Goal: Task Accomplishment & Management: Use online tool/utility

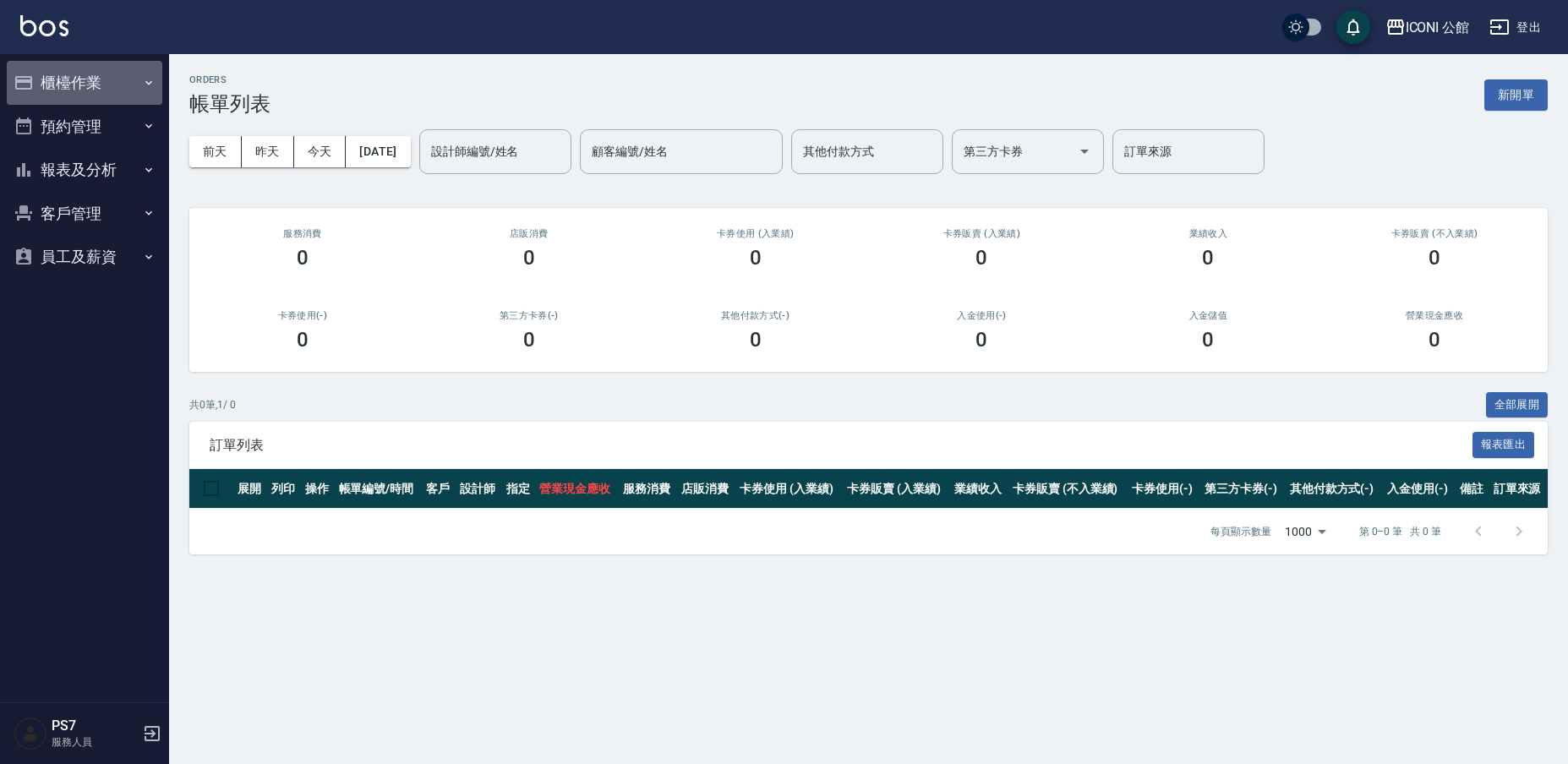
drag, startPoint x: 48, startPoint y: 82, endPoint x: 71, endPoint y: 100, distance: 29.2
click at [48, 82] on button "櫃檯作業" at bounding box center [84, 82] width 155 height 44
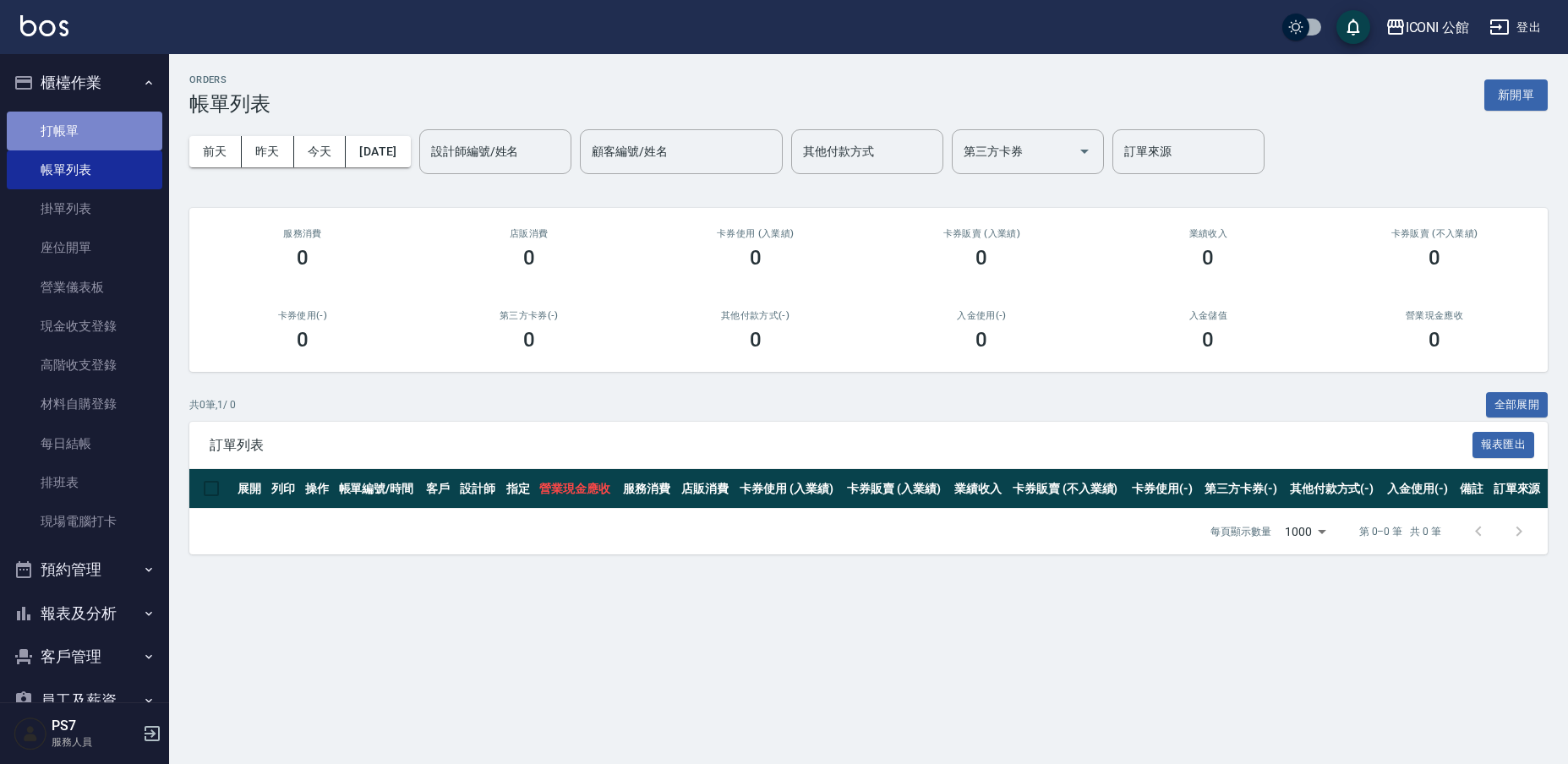
drag, startPoint x: 107, startPoint y: 145, endPoint x: 103, endPoint y: 137, distance: 8.9
click at [106, 143] on link "打帳單" at bounding box center [84, 132] width 155 height 39
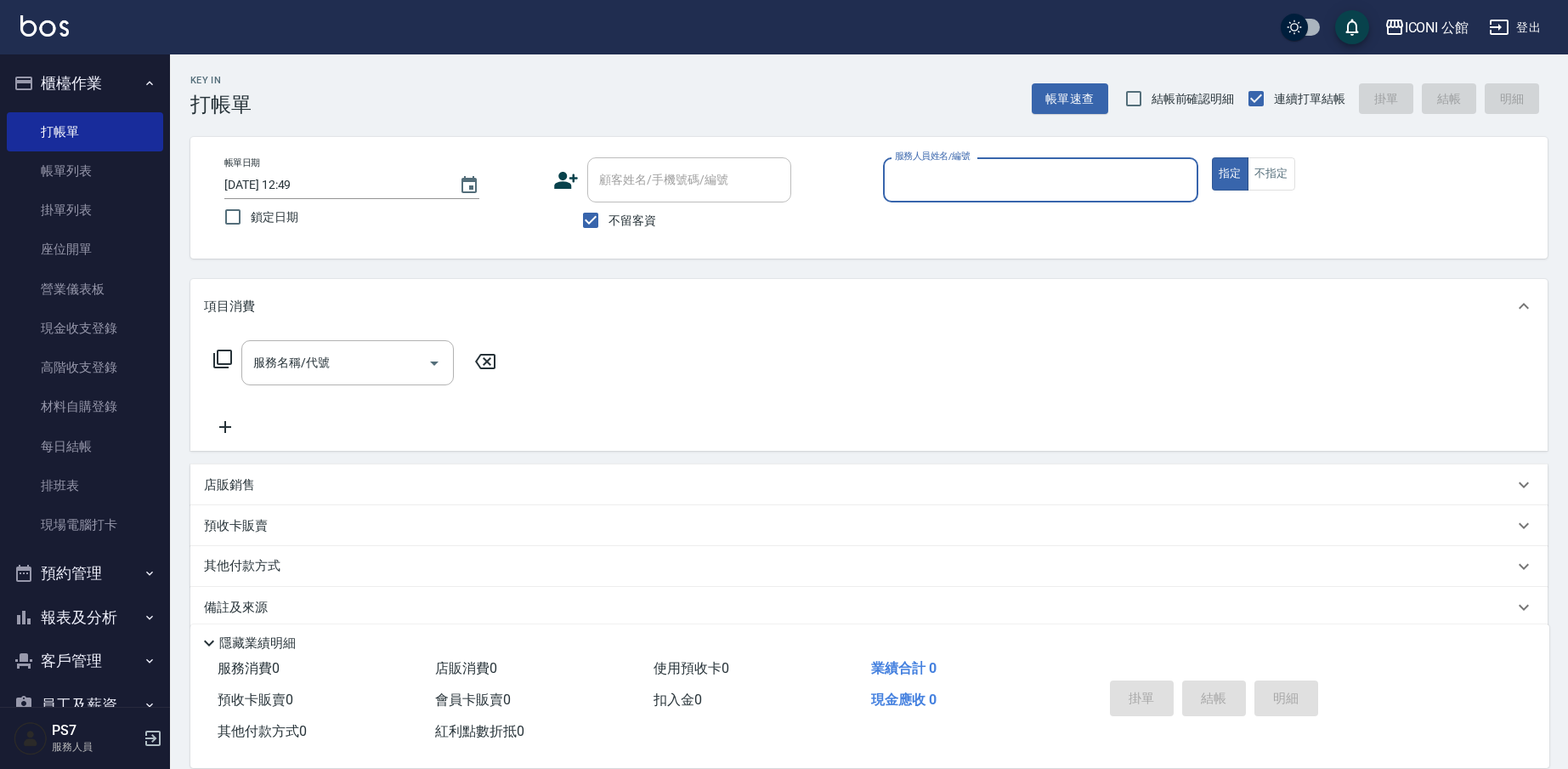
click at [952, 165] on input "服務人員姓名/編號" at bounding box center [1041, 180] width 300 height 30
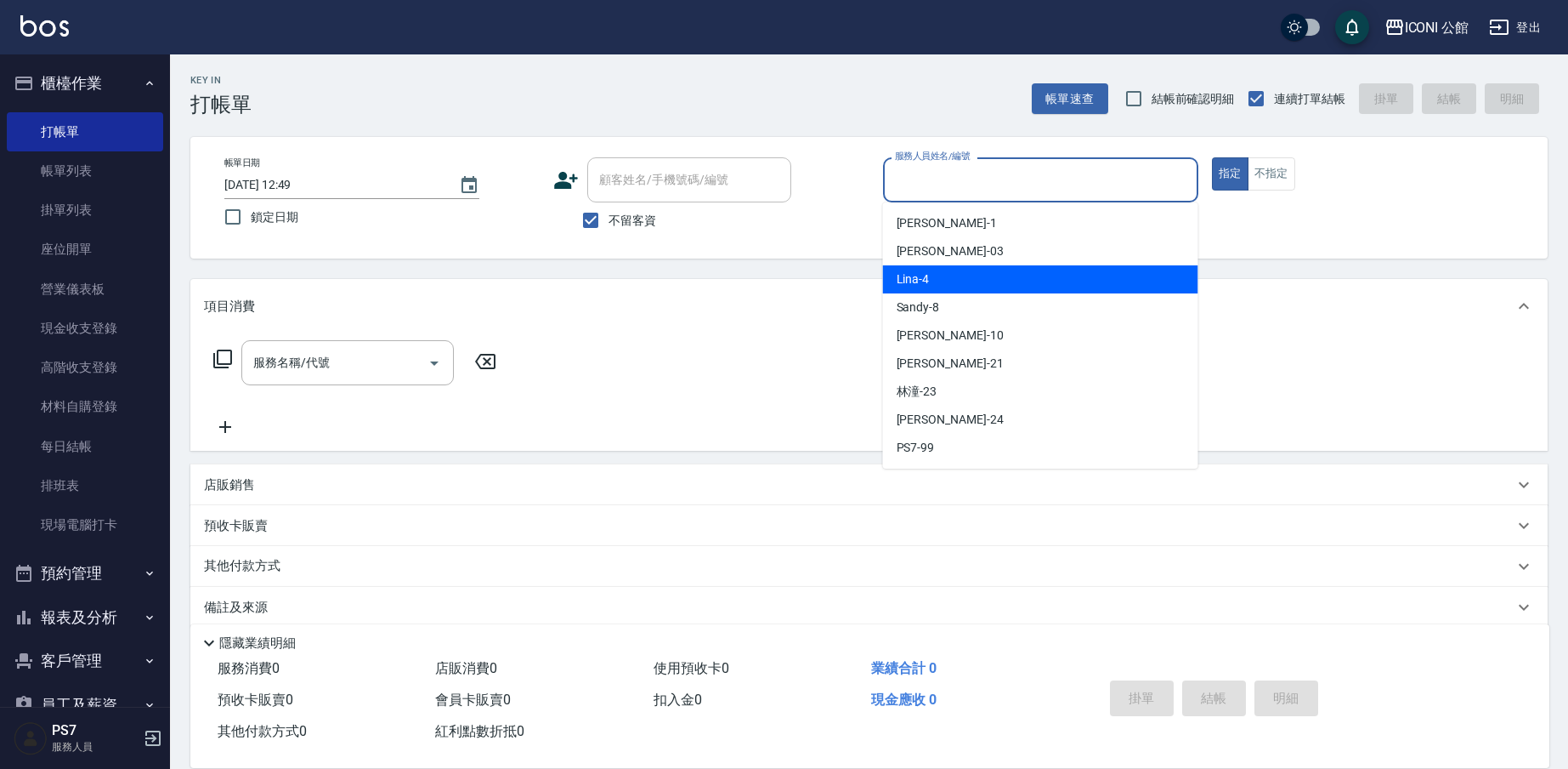
click at [965, 273] on div "Lina -4" at bounding box center [1040, 279] width 315 height 28
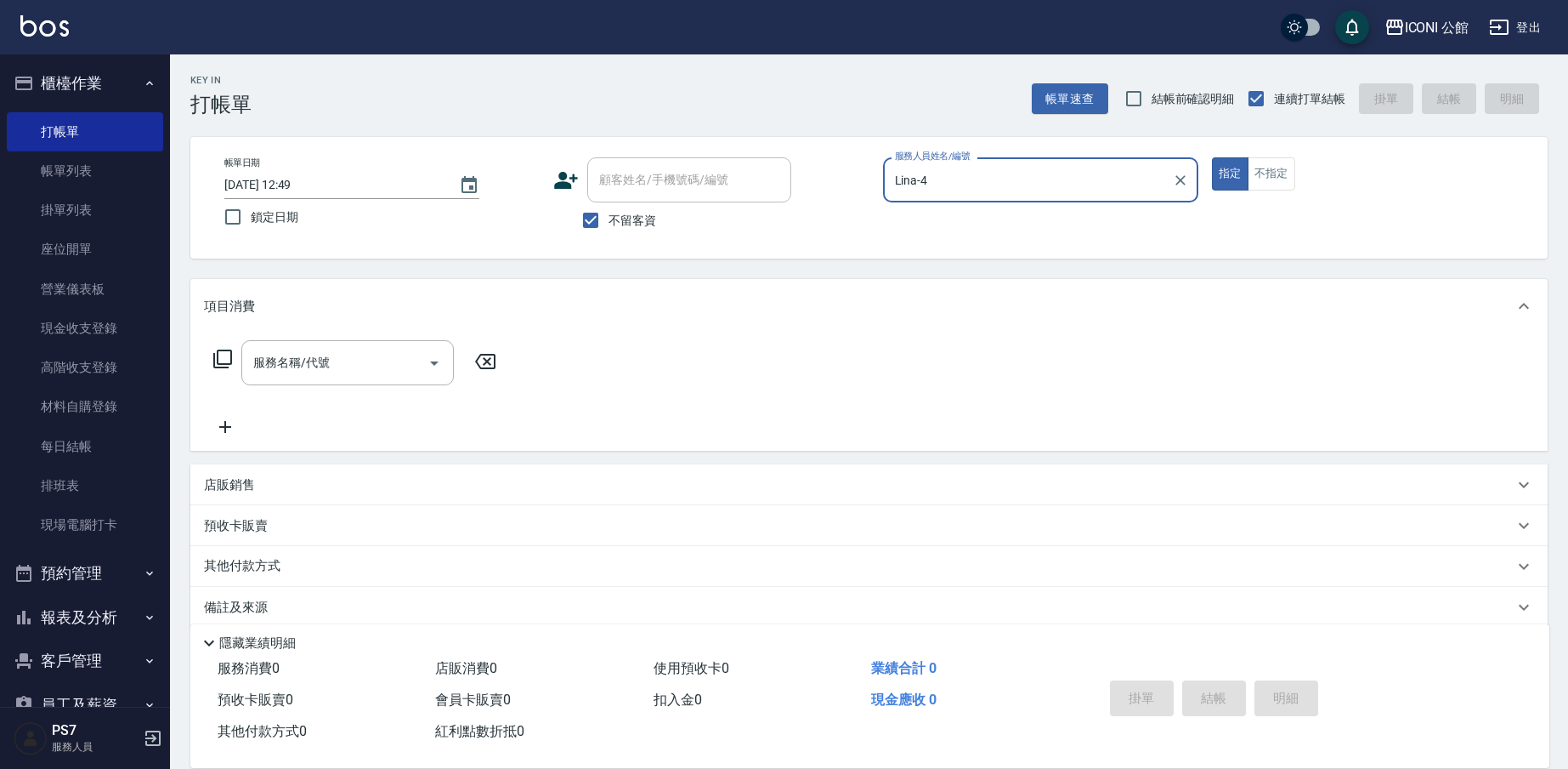
type input "Lina-4"
click at [319, 362] on div "服務名稱/代號 服務名稱/代號" at bounding box center [347, 363] width 212 height 45
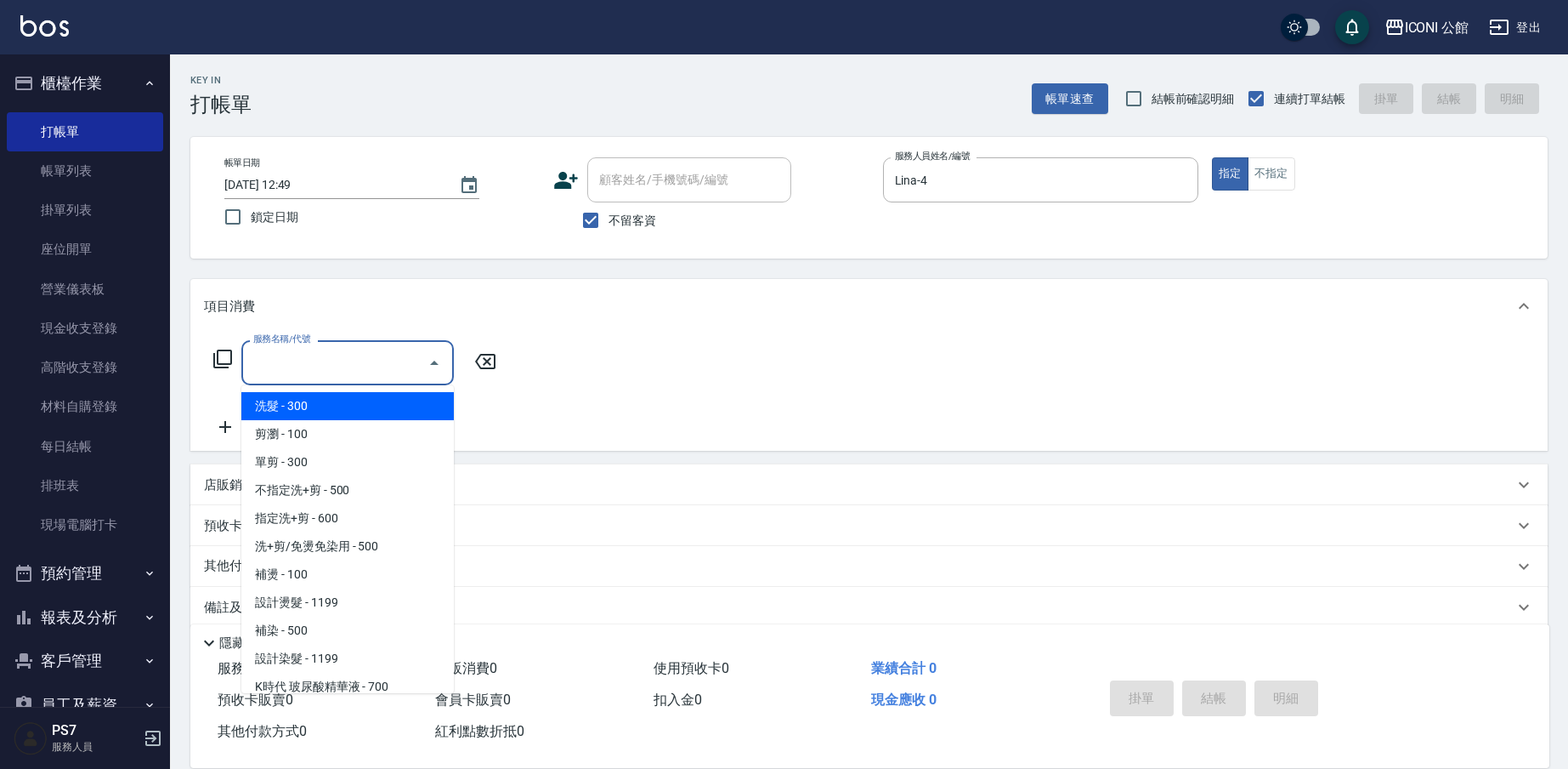
type input "0"
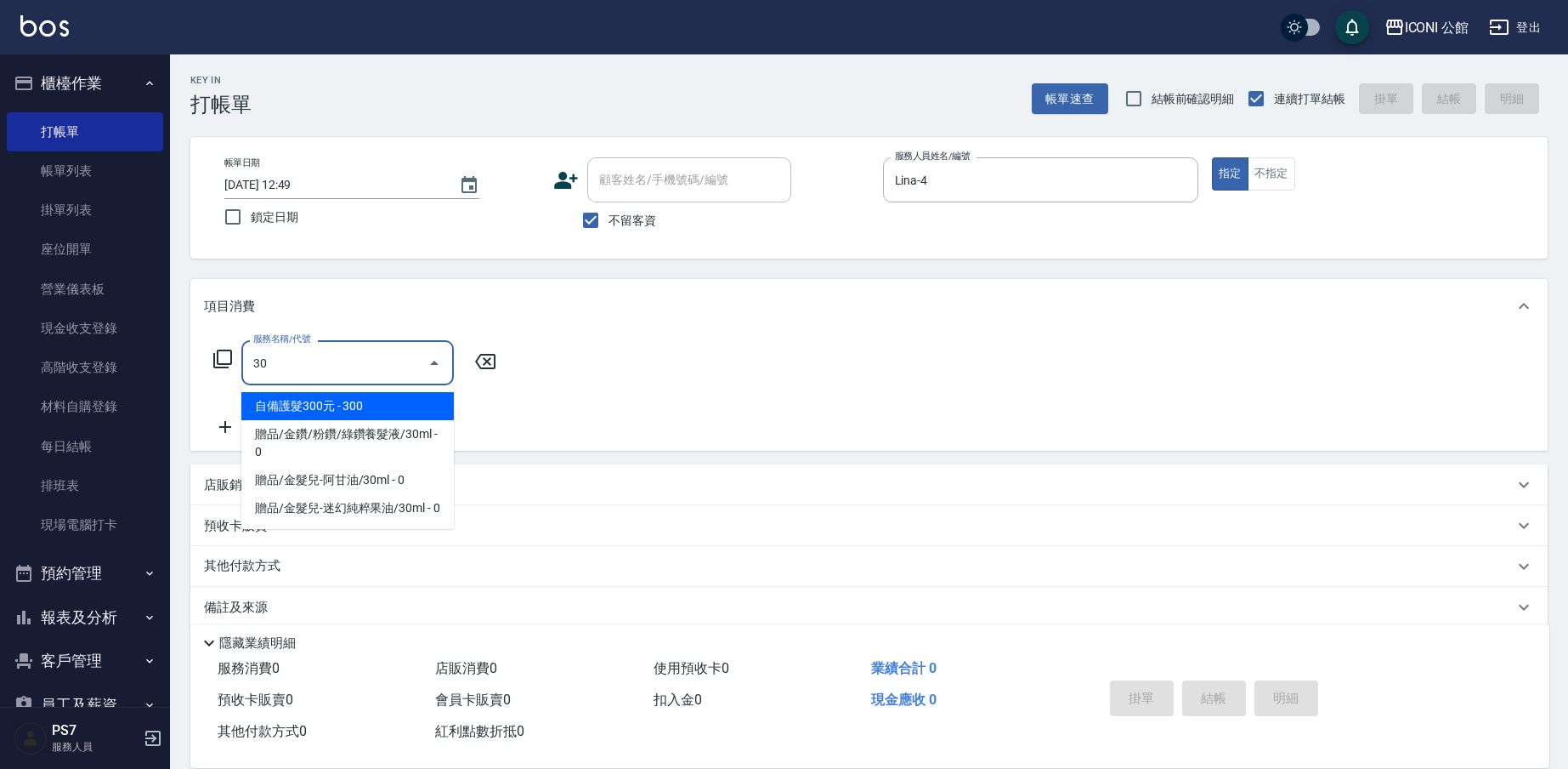
type input "302"
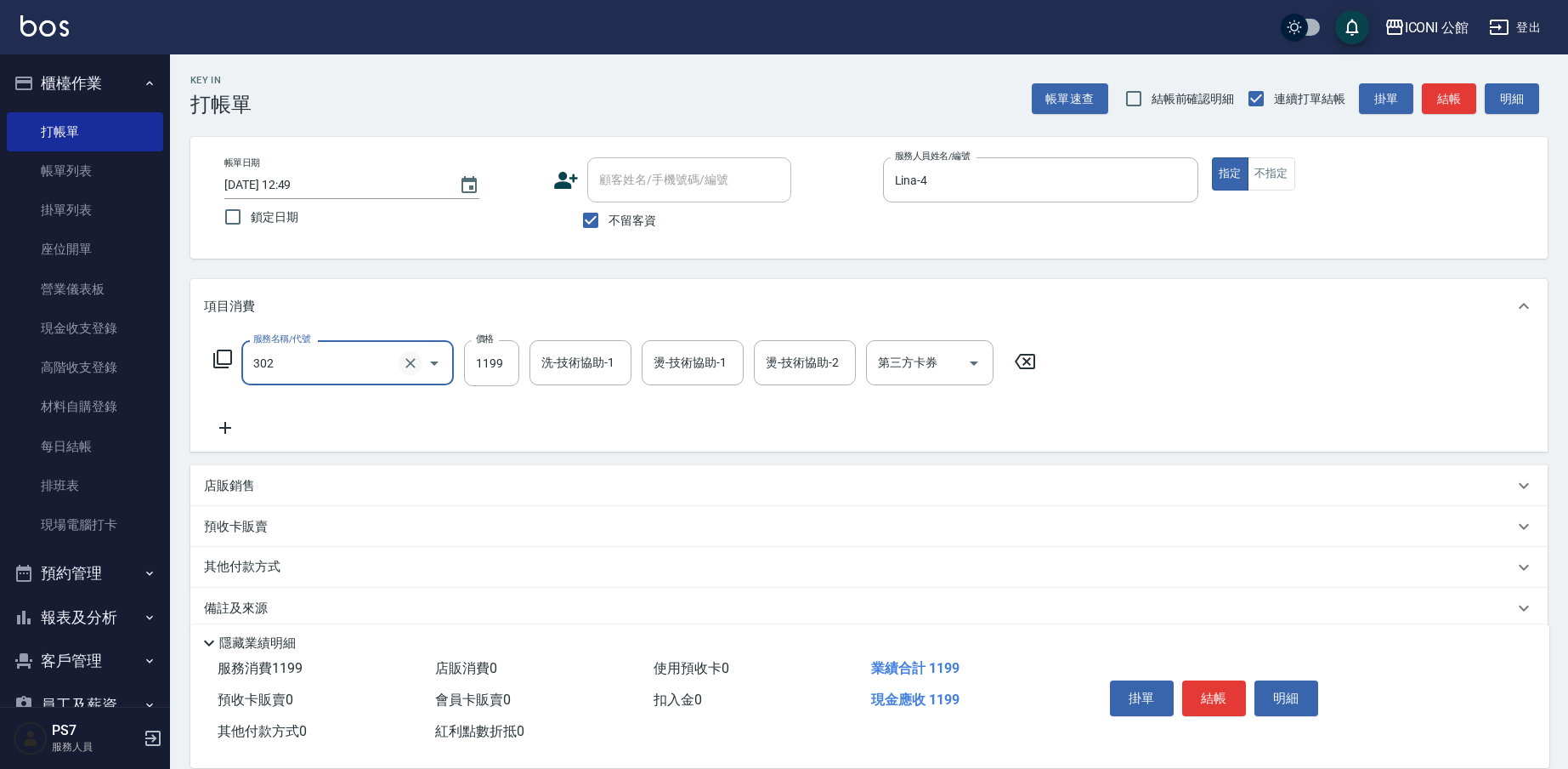
click at [415, 356] on icon "Clear" at bounding box center [410, 363] width 17 height 17
type input "設計燙髮(302)"
click at [1034, 359] on icon at bounding box center [1025, 361] width 21 height 15
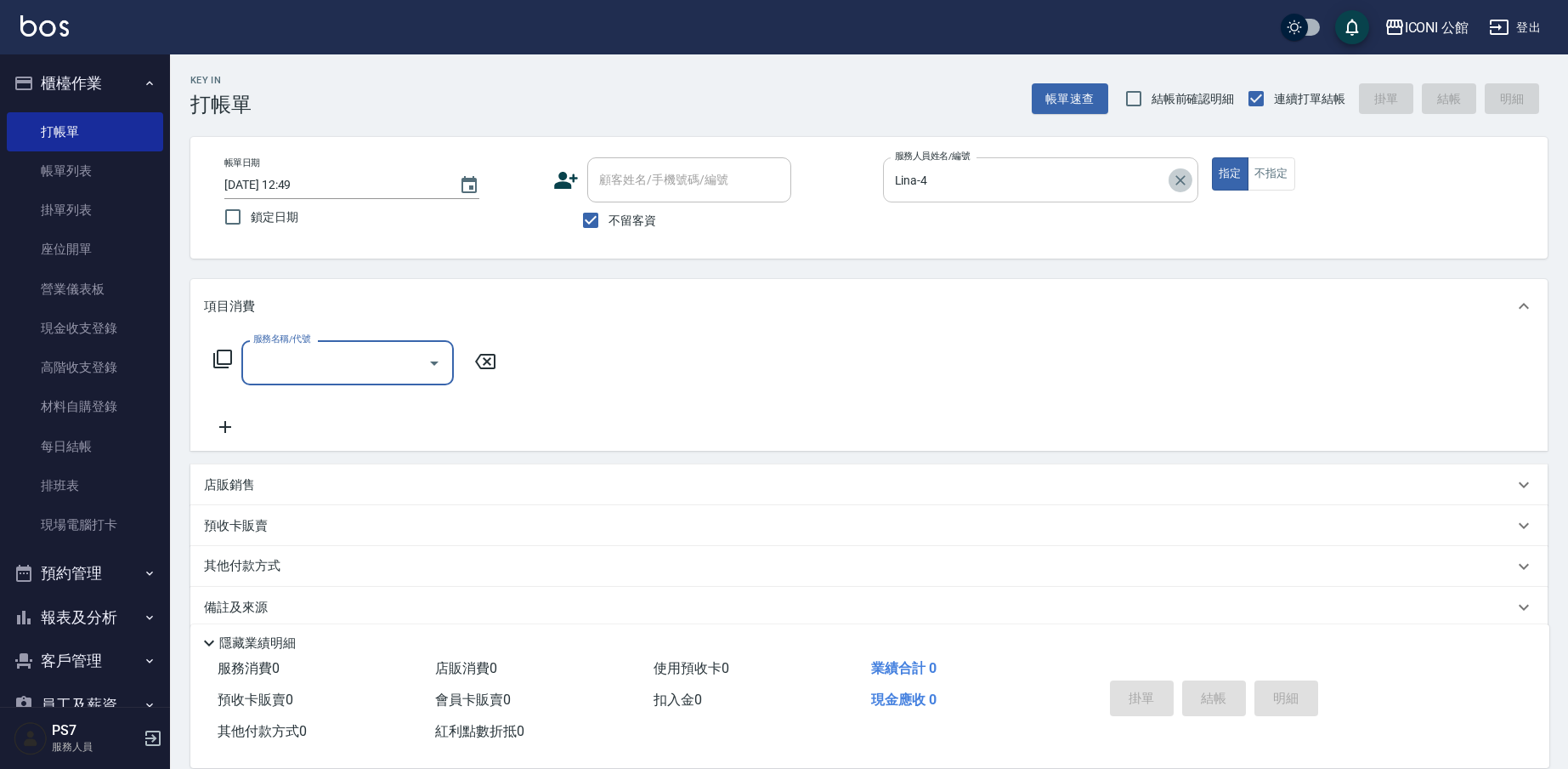
click at [1169, 177] on button "Clear" at bounding box center [1181, 180] width 24 height 24
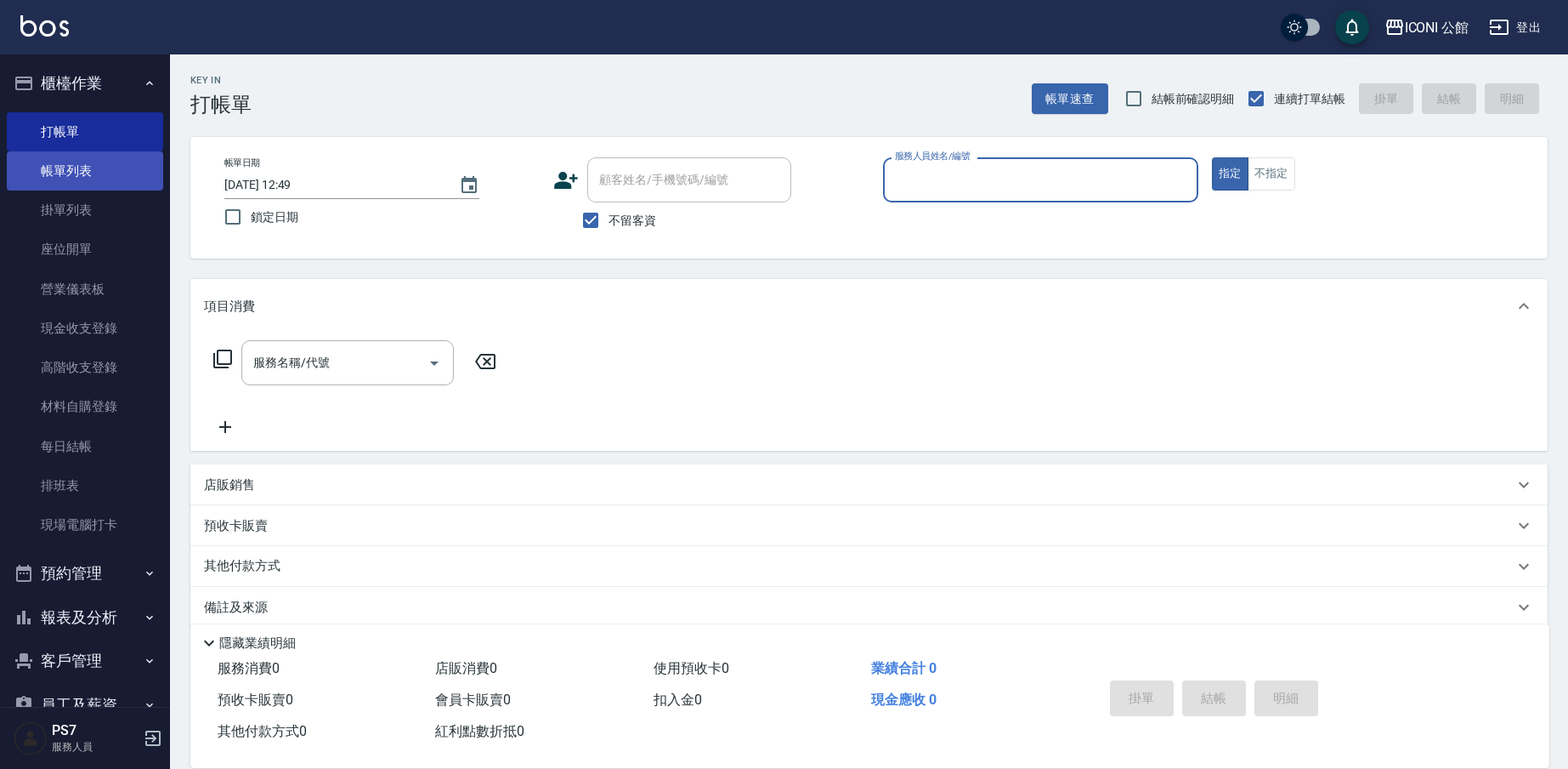
click at [38, 162] on link "帳單列表" at bounding box center [85, 171] width 156 height 40
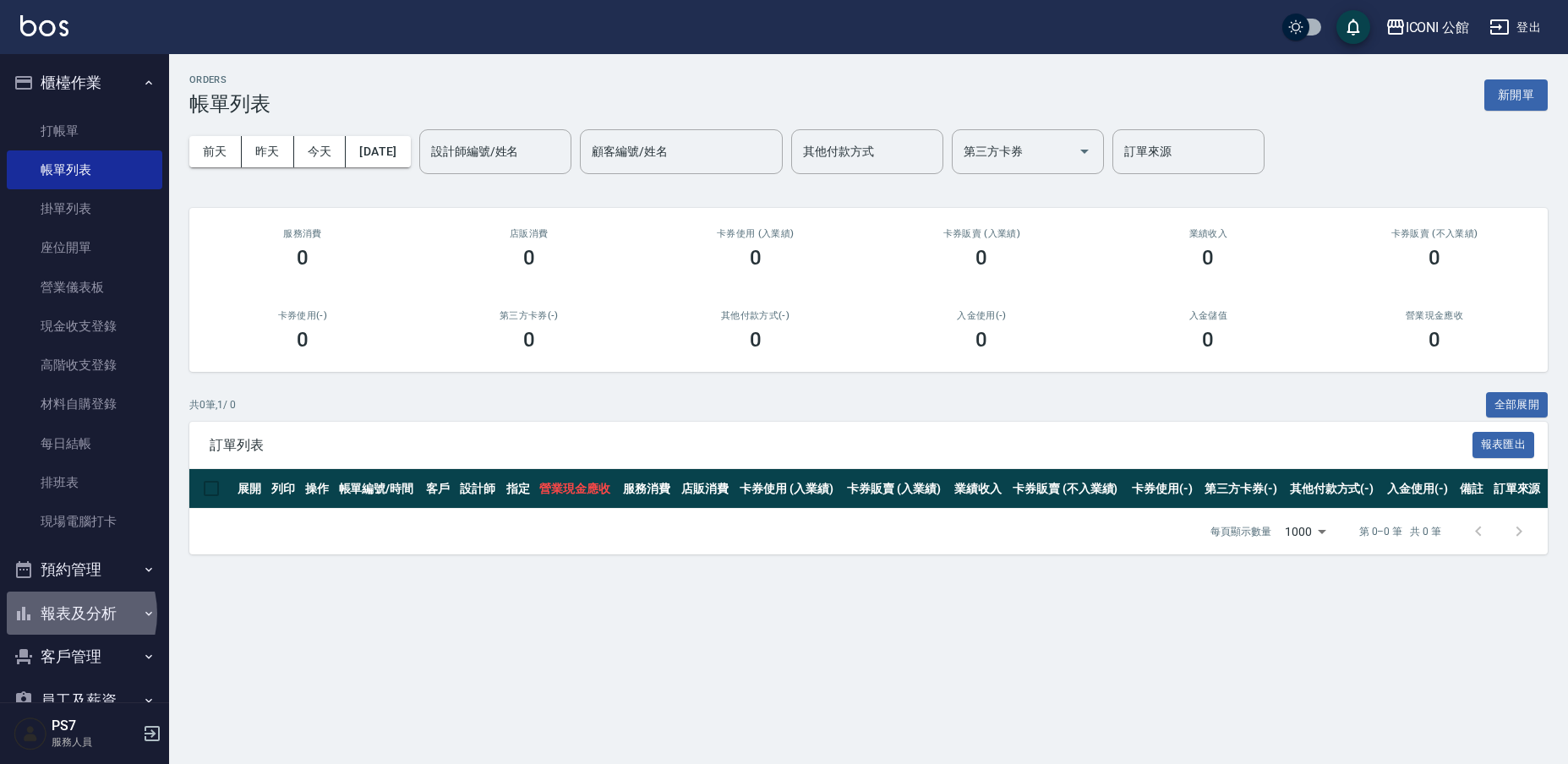
click at [57, 610] on button "報表及分析" at bounding box center [84, 613] width 155 height 44
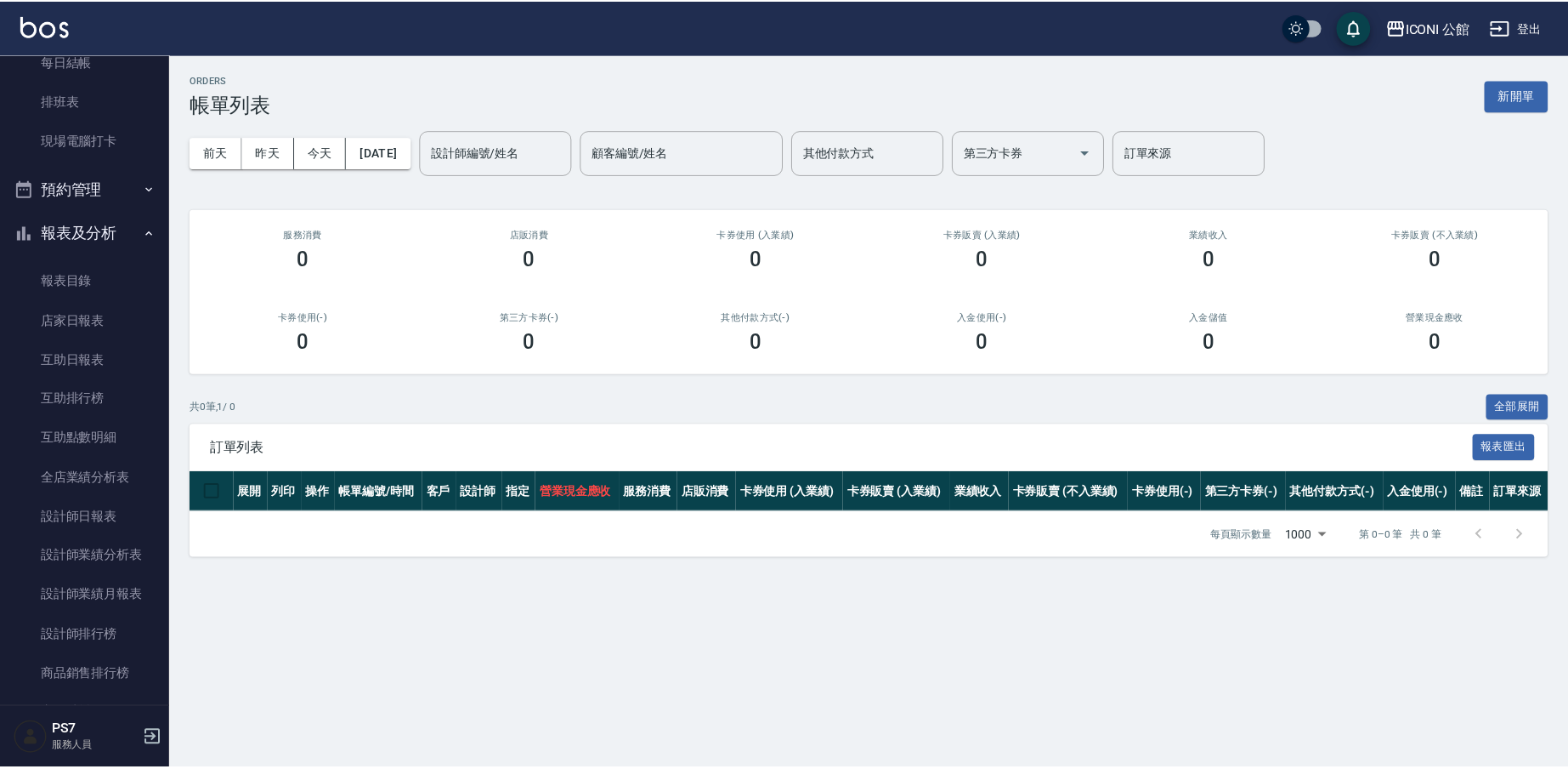
scroll to position [587, 0]
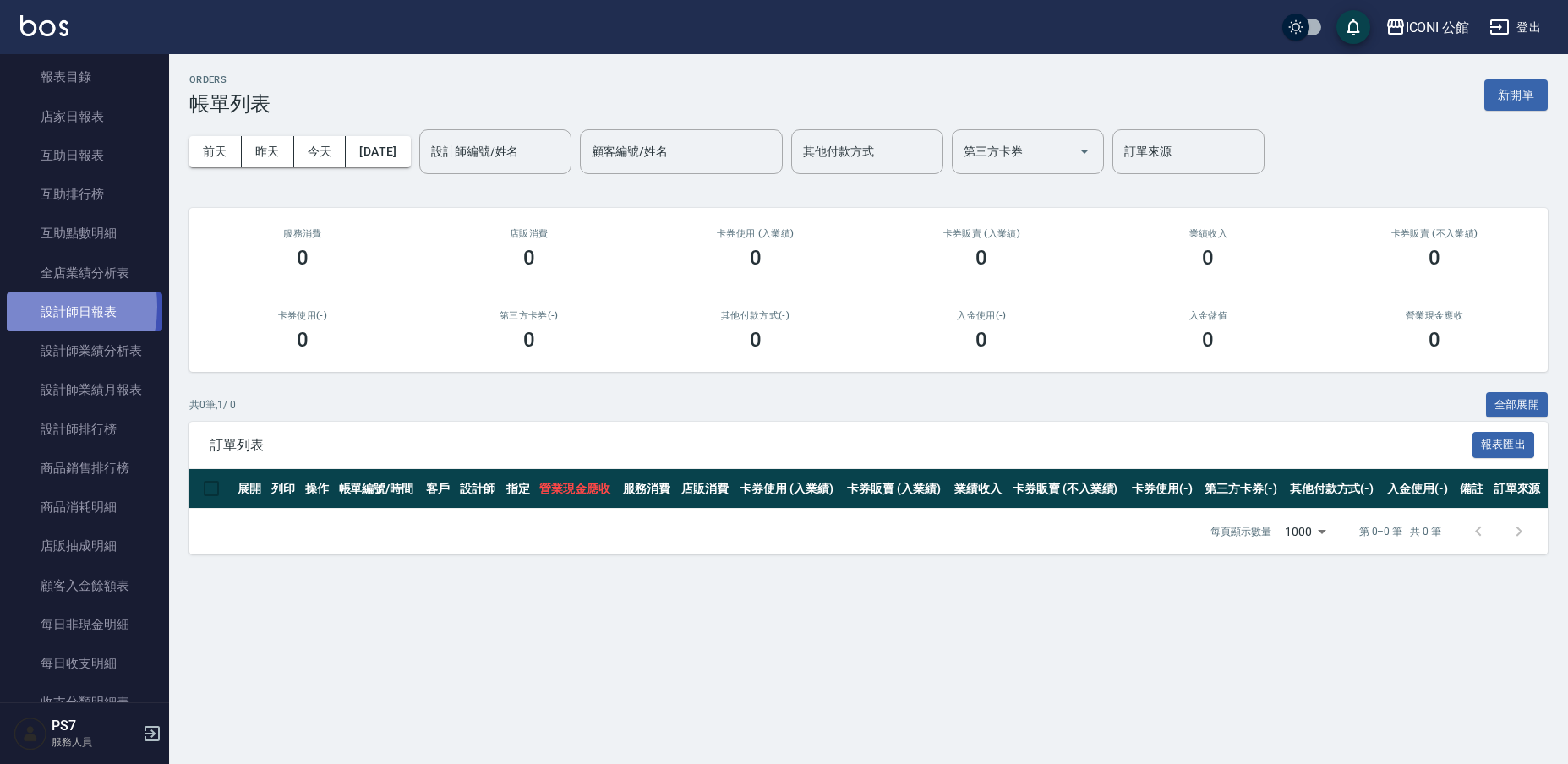
click at [23, 301] on link "設計師日報表" at bounding box center [84, 312] width 155 height 39
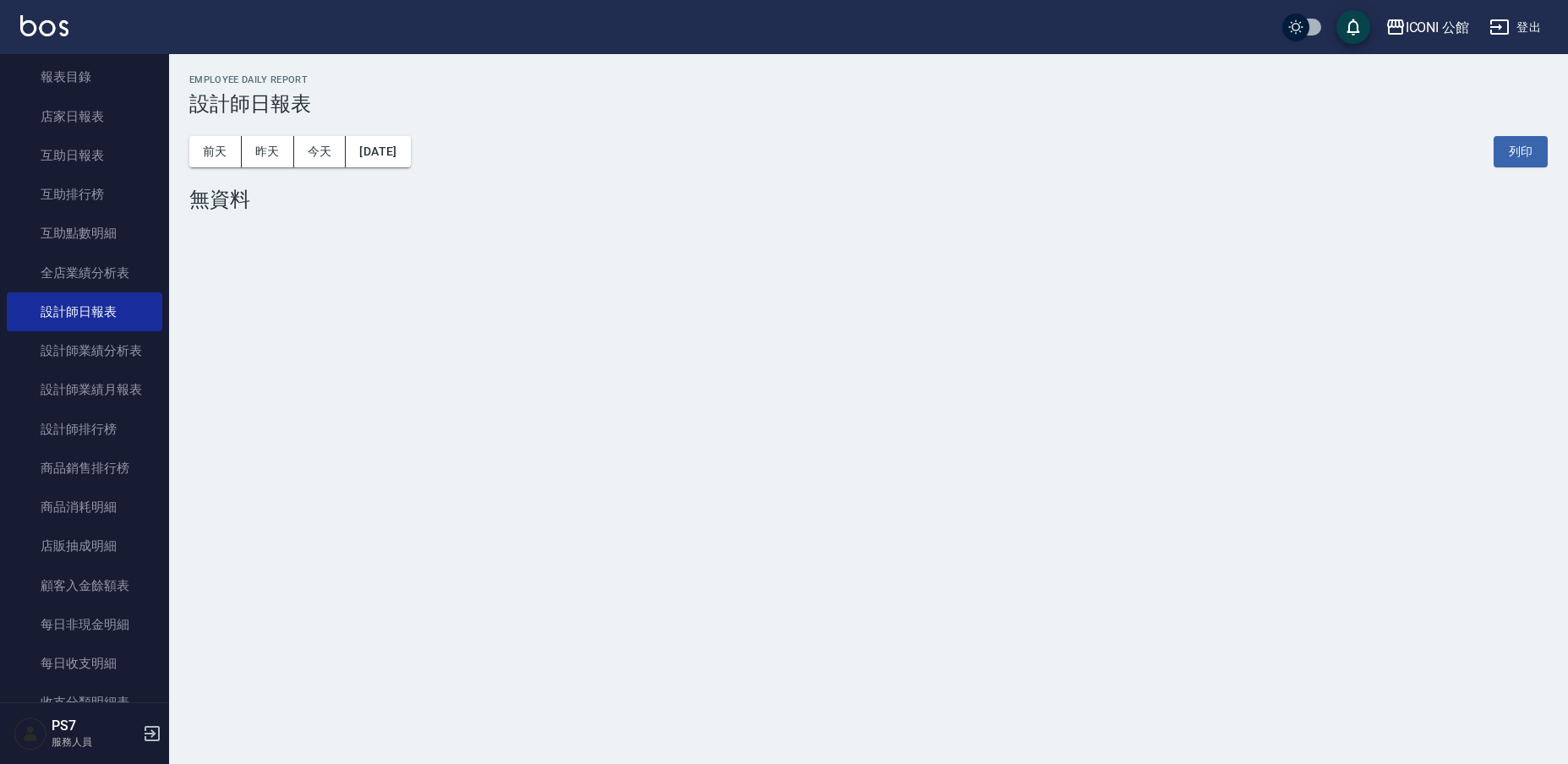
click at [404, 135] on div "[DATE] [DATE] [DATE] [DATE] 列印" at bounding box center [868, 151] width 1358 height 72
click at [410, 142] on button "[DATE]" at bounding box center [377, 152] width 64 height 31
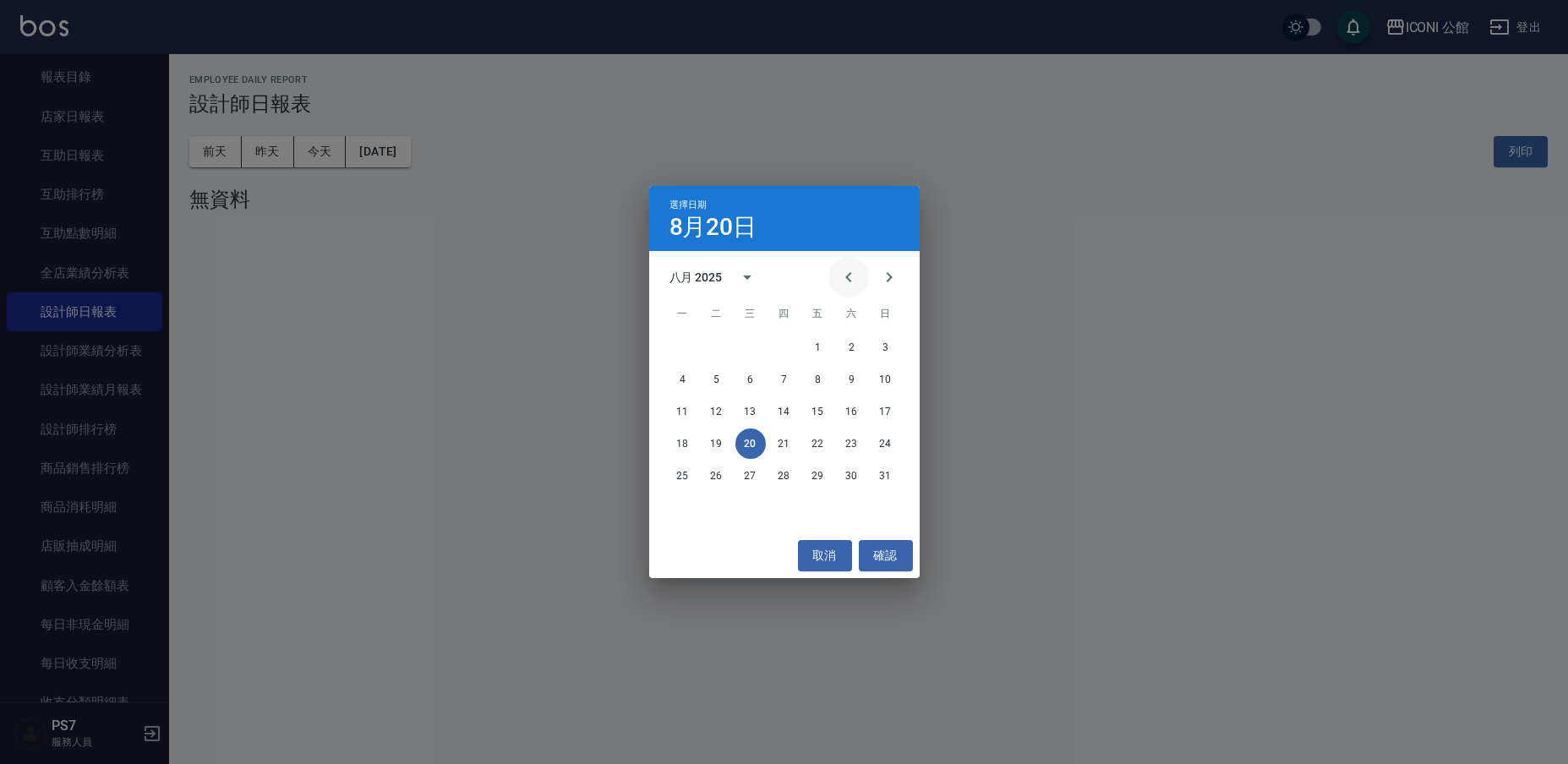
click at [844, 266] on button "Previous month" at bounding box center [848, 277] width 40 height 40
click at [883, 408] on button "20" at bounding box center [885, 410] width 30 height 30
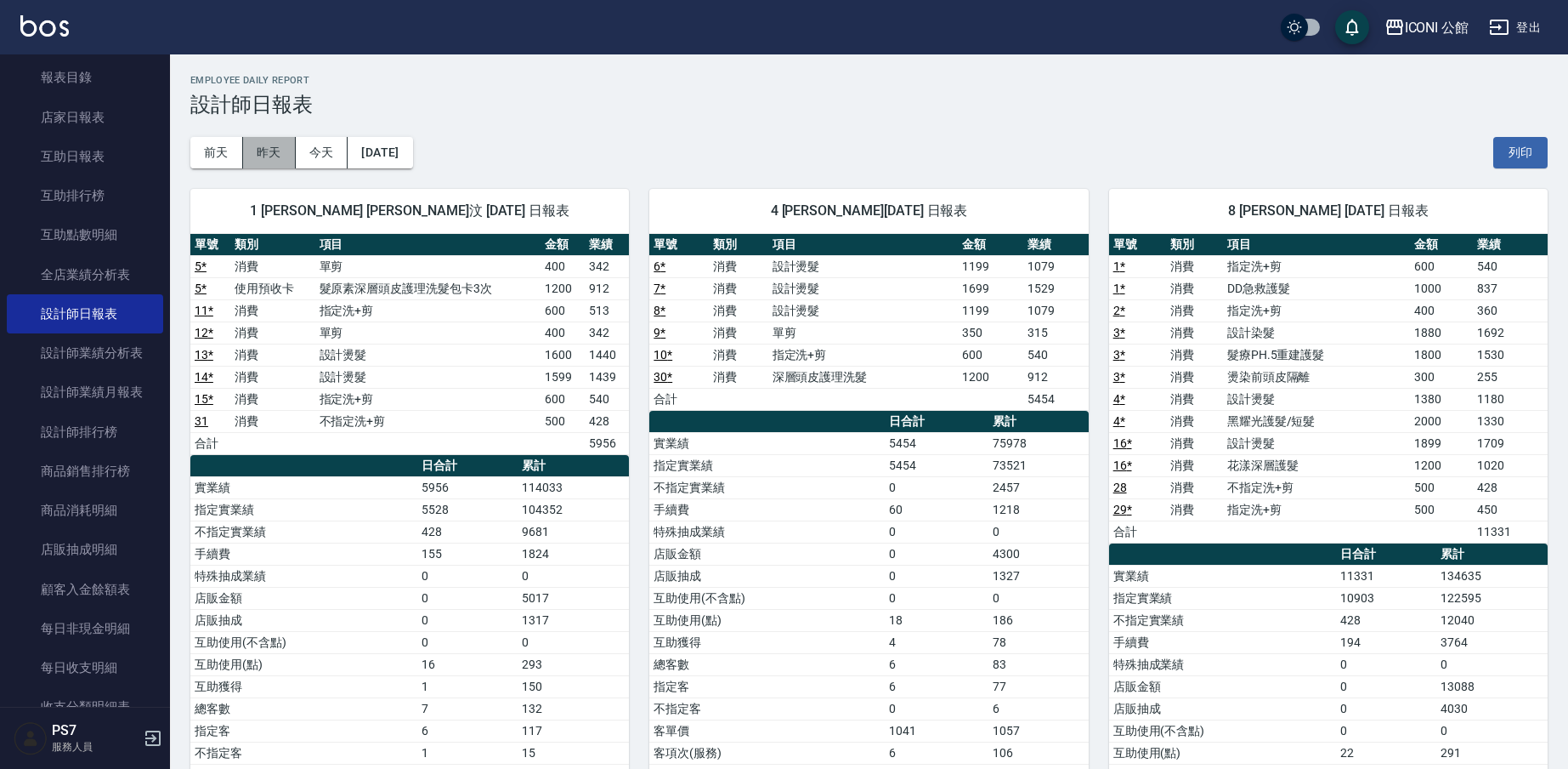
click at [265, 141] on button "昨天" at bounding box center [269, 153] width 52 height 32
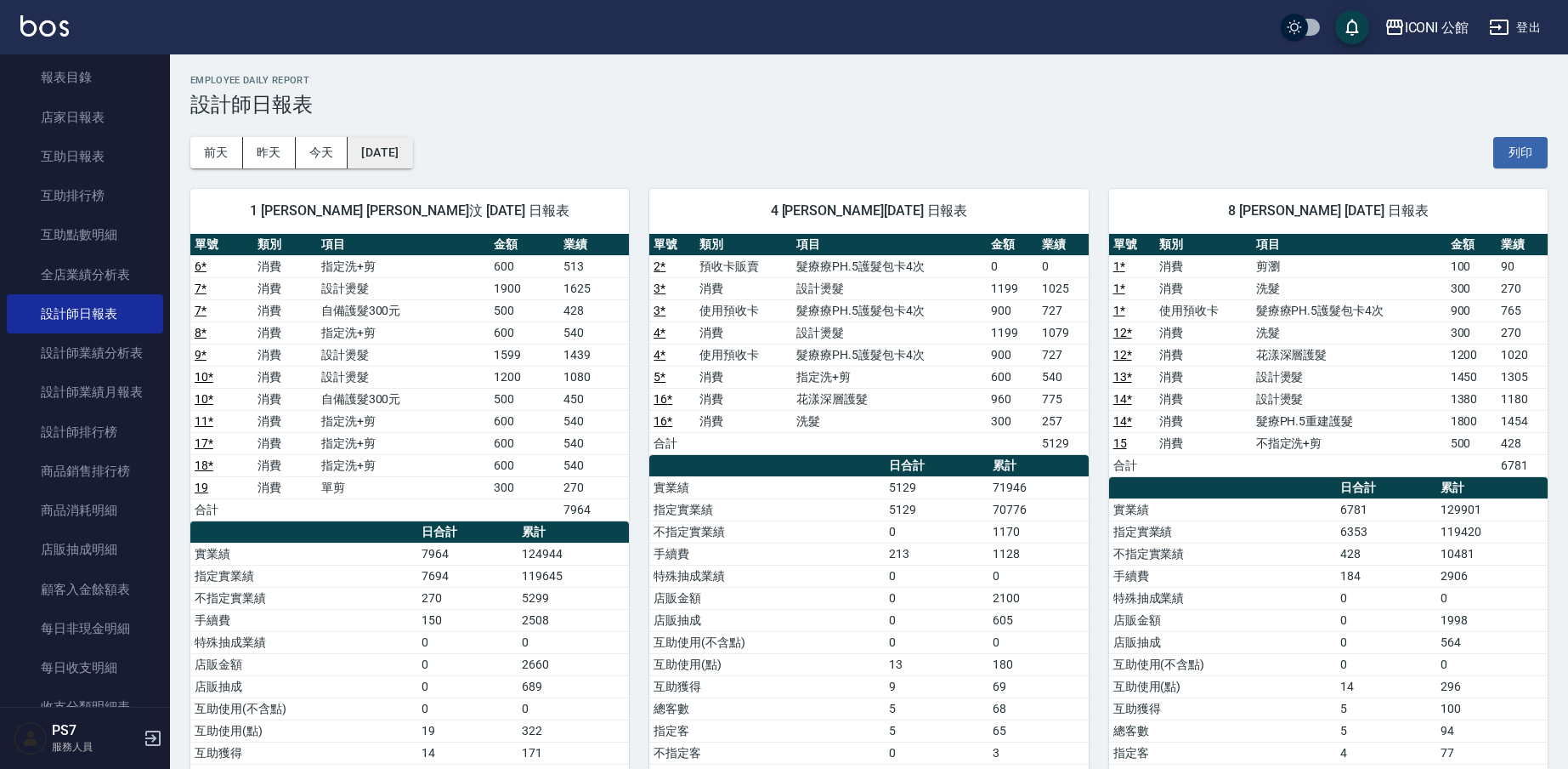
drag, startPoint x: 420, startPoint y: 176, endPoint x: 408, endPoint y: 155, distance: 24.2
click at [420, 175] on div "1 [PERSON_NAME] [PERSON_NAME]汶 [DATE] 日報表 單號 類別 項目 金額 業績 6 * 消費 指定洗+剪 600 513 7…" at bounding box center [399, 543] width 459 height 749
click at [408, 155] on button "[DATE]" at bounding box center [379, 153] width 64 height 32
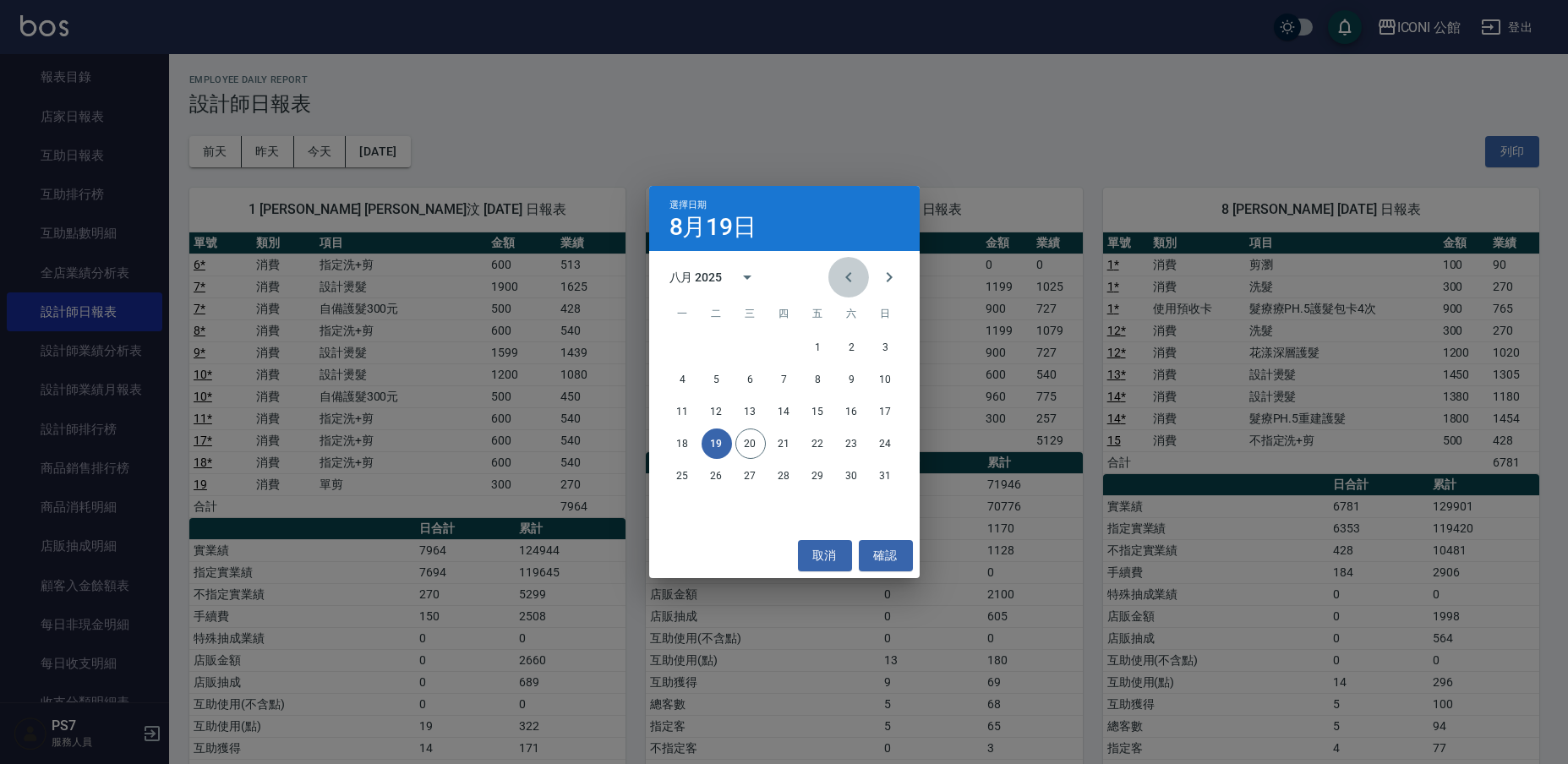
click at [848, 283] on icon "Previous month" at bounding box center [848, 277] width 21 height 21
click at [814, 438] on button "20" at bounding box center [817, 443] width 30 height 30
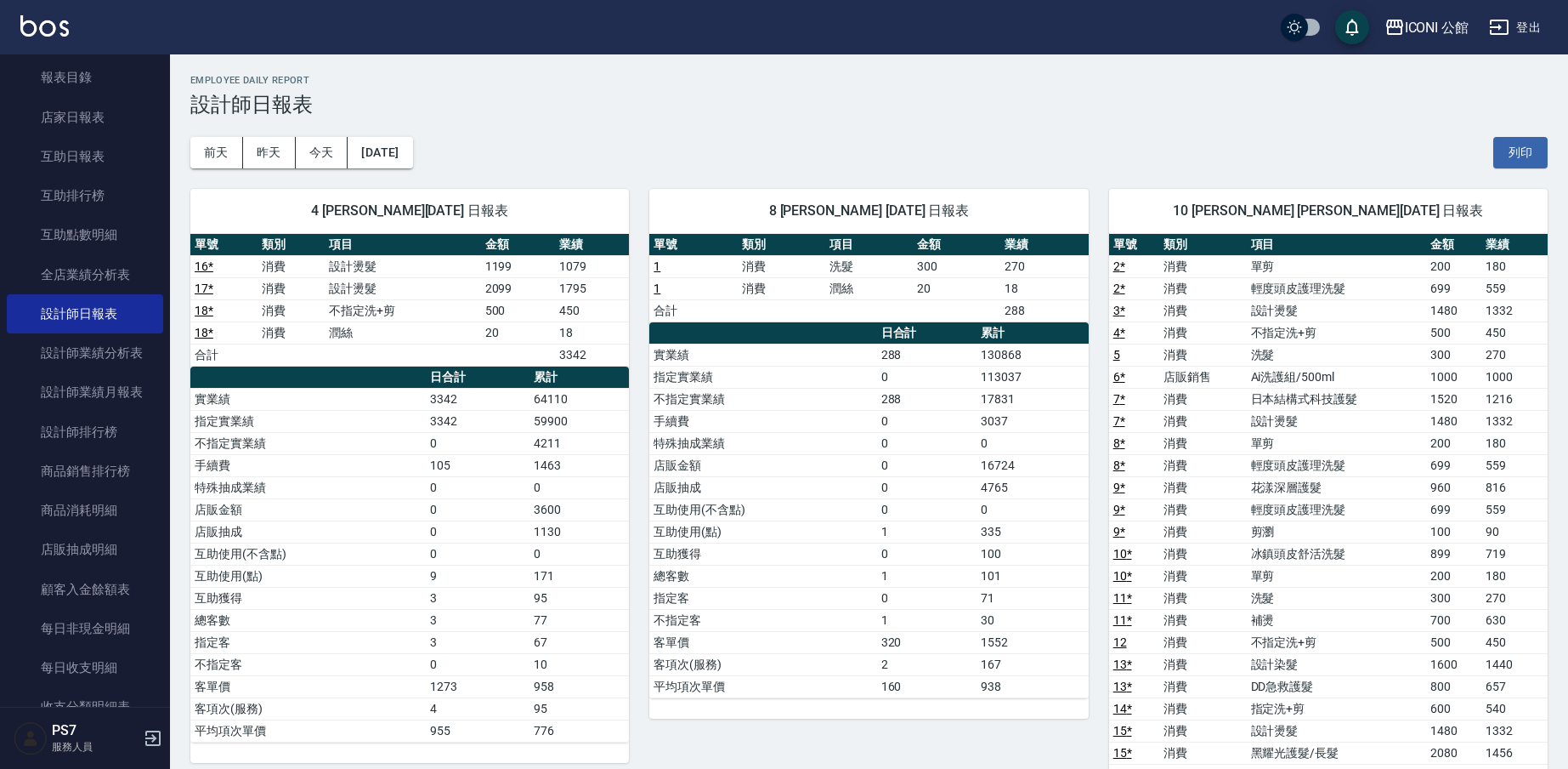
click at [407, 173] on div "4 [PERSON_NAME][DATE] 日報表 單號 類別 項目 金額 業績 16 * 消費 設計燙髮 1199 1079 17 * 消費 設計燙髮 20…" at bounding box center [399, 675] width 459 height 1014
click at [402, 155] on button "[DATE]" at bounding box center [379, 153] width 64 height 32
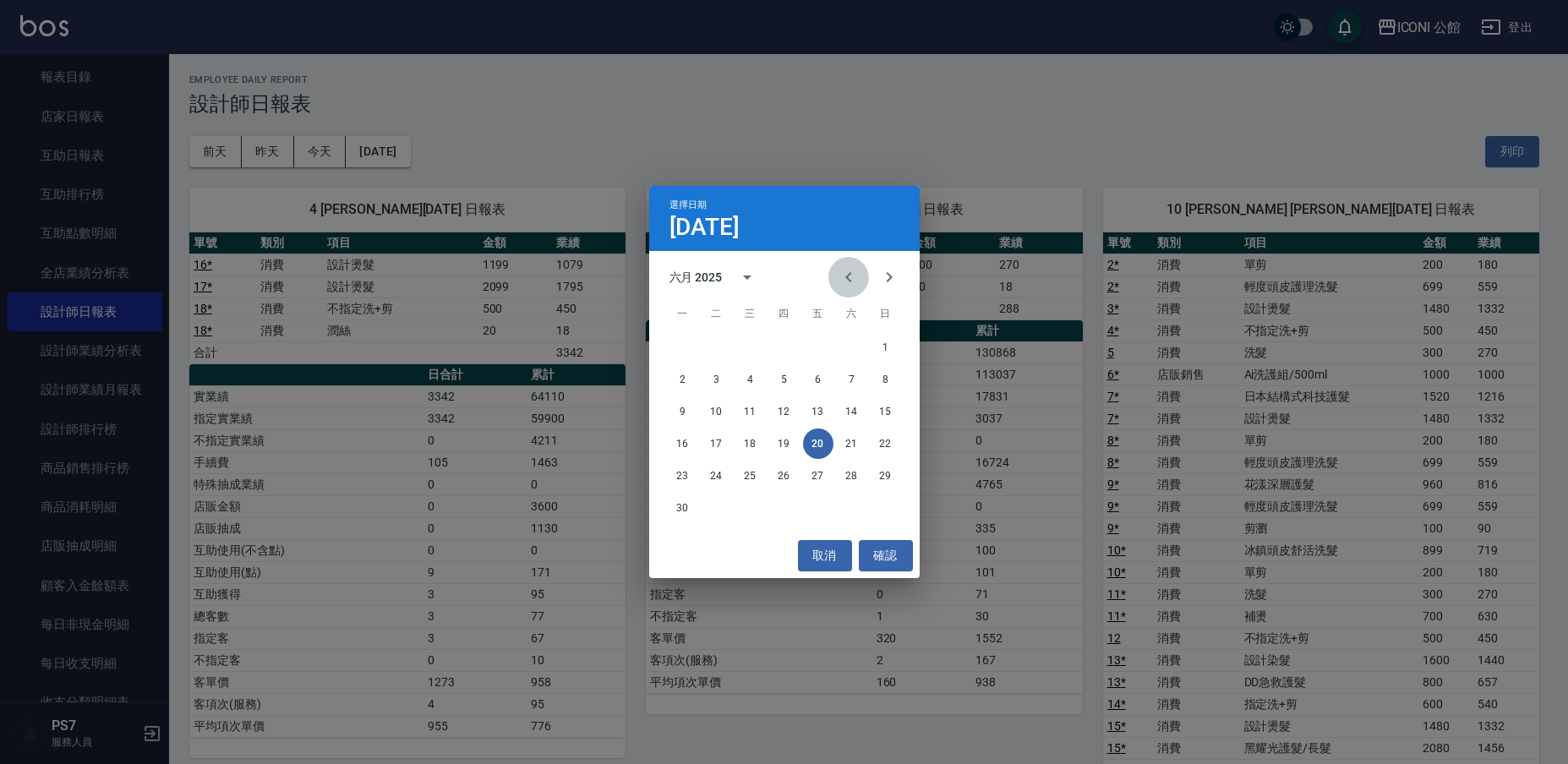
click at [856, 280] on icon "Previous month" at bounding box center [848, 277] width 21 height 21
click at [718, 438] on button "20" at bounding box center [716, 443] width 30 height 30
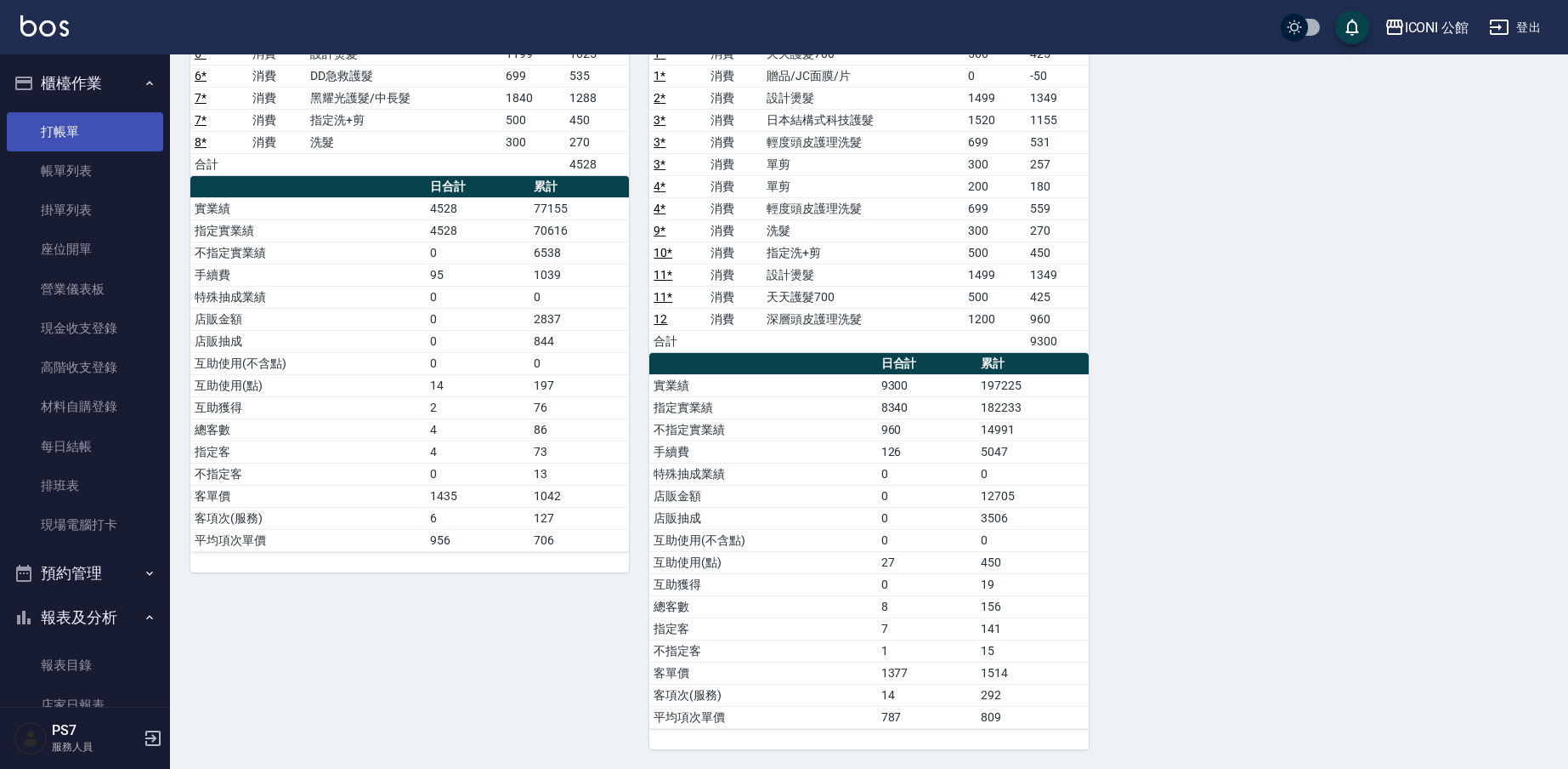
click at [64, 124] on link "打帳單" at bounding box center [85, 132] width 156 height 40
